Goal: Transaction & Acquisition: Purchase product/service

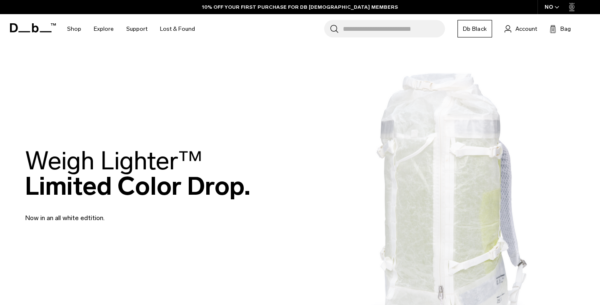
click at [470, 25] on link "Db Black" at bounding box center [475, 29] width 35 height 18
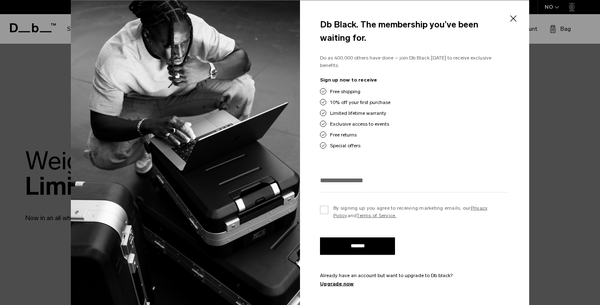
click at [512, 14] on button "Close" at bounding box center [513, 19] width 10 height 18
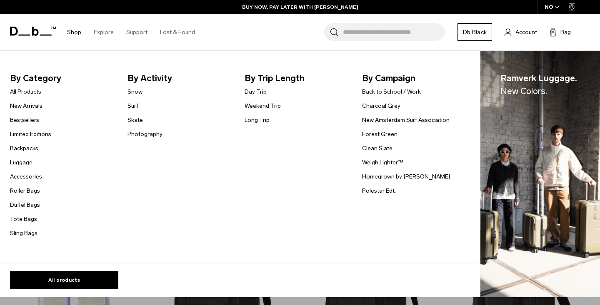
scroll to position [159, 0]
click at [148, 135] on link "Photography" at bounding box center [145, 134] width 35 height 9
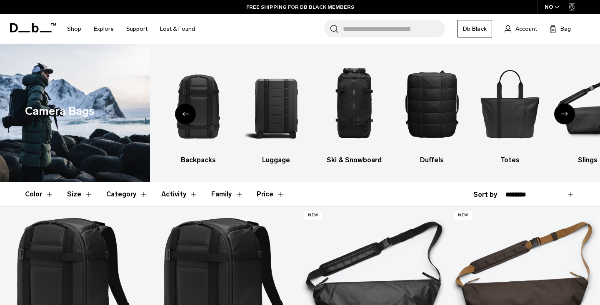
click at [352, 33] on input "Search for Bags, Luggage..." at bounding box center [394, 29] width 102 height 18
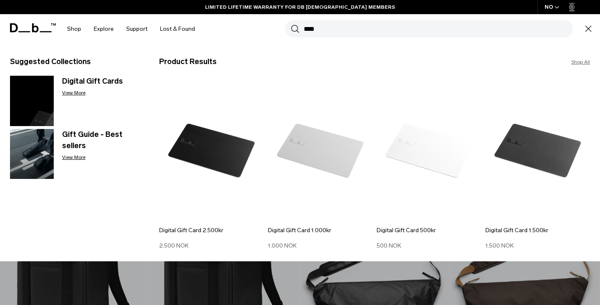
type input "****"
click at [552, 9] on div "NO" at bounding box center [552, 7] width 29 height 14
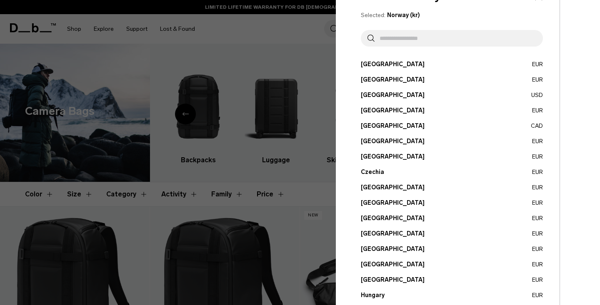
scroll to position [33, 0]
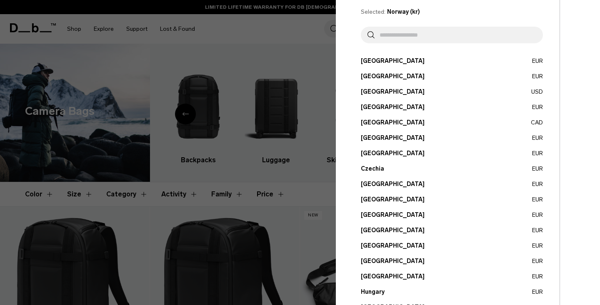
click at [388, 168] on button "Czechia EUR" at bounding box center [452, 169] width 182 height 9
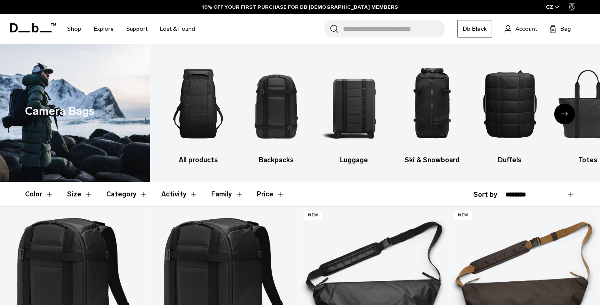
click at [422, 33] on input "Search for Bags, Luggage..." at bounding box center [394, 29] width 102 height 18
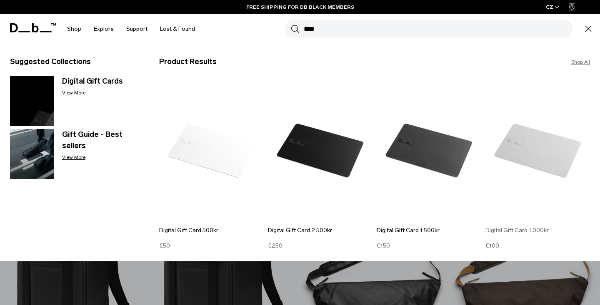
type input "****"
click at [528, 153] on img at bounding box center [538, 150] width 105 height 141
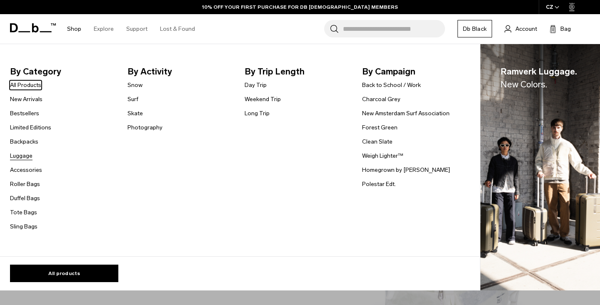
click at [23, 155] on link "Luggage" at bounding box center [21, 156] width 23 height 9
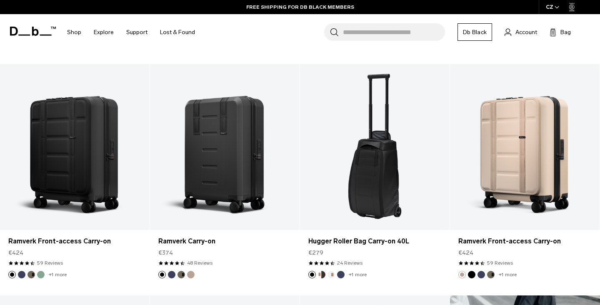
scroll to position [376, 0]
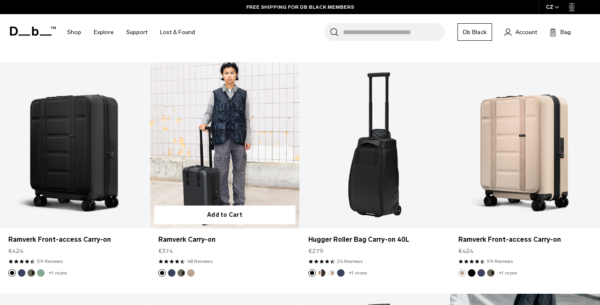
click at [240, 143] on link "Ramverk Carry-on" at bounding box center [225, 146] width 150 height 166
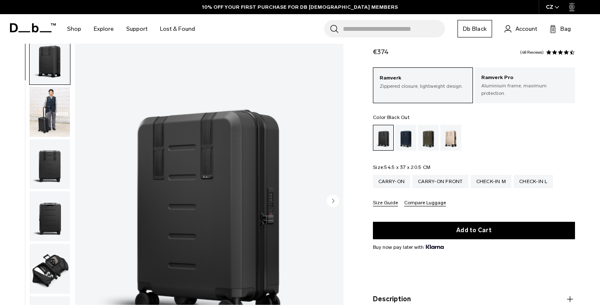
scroll to position [30, 0]
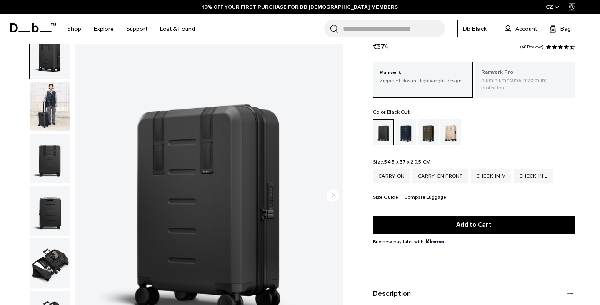
click at [514, 71] on p "Ramverk Pro" at bounding box center [525, 72] width 88 height 8
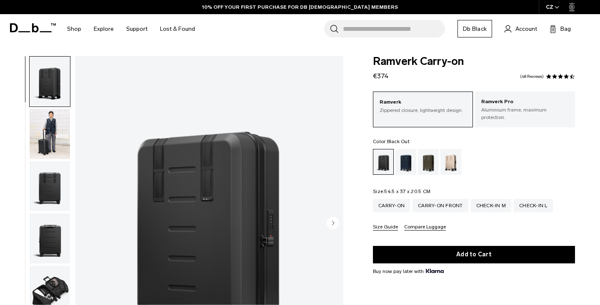
click at [505, 113] on p "Aluminium frame, maximum protection." at bounding box center [525, 113] width 88 height 15
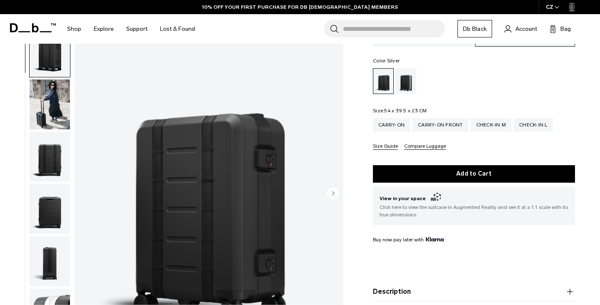
click at [415, 72] on div "Silver" at bounding box center [405, 81] width 21 height 26
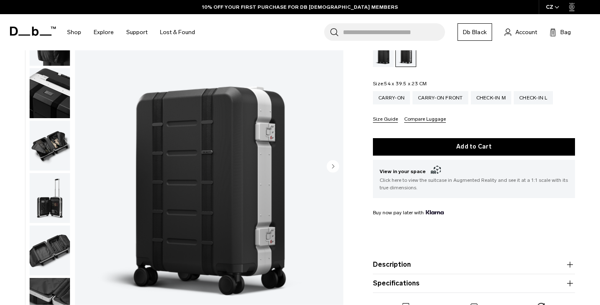
scroll to position [110, 0]
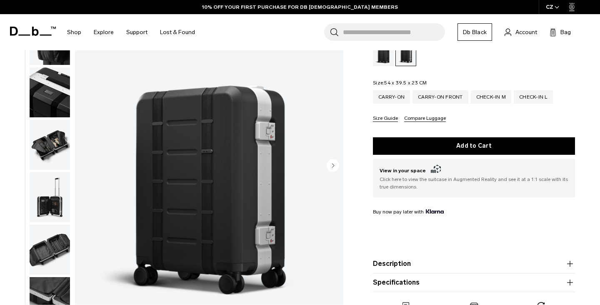
click at [33, 188] on img "button" at bounding box center [50, 198] width 40 height 50
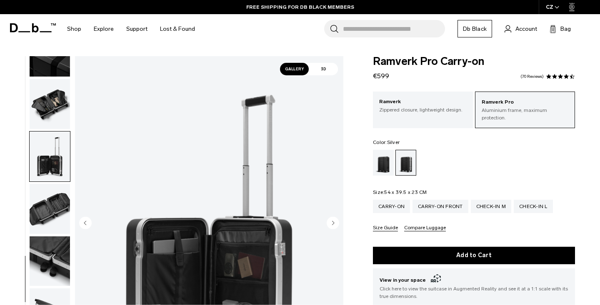
scroll to position [0, 0]
click at [369, 29] on input "Search for Bags, Luggage..." at bounding box center [394, 29] width 102 height 18
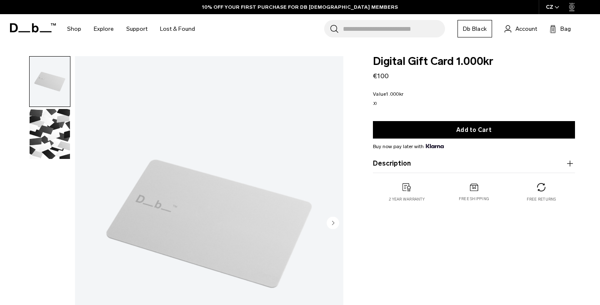
click at [352, 29] on input "Search for Bags, Luggage..." at bounding box center [394, 29] width 102 height 18
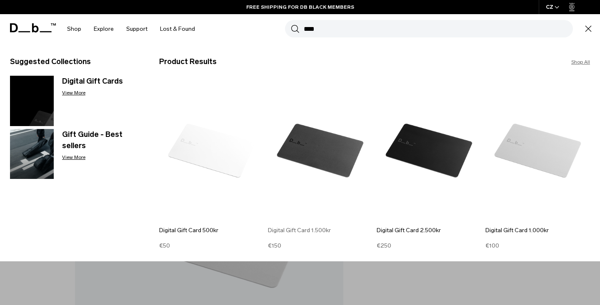
type input "****"
click at [327, 141] on img at bounding box center [320, 150] width 105 height 141
